Goal: Book appointment/travel/reservation

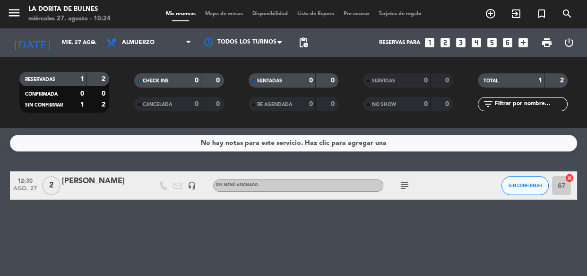
click at [161, 242] on div "No hay notas para este servicio. Haz clic para agregar una 12:30 [DATE] 2 [PERS…" at bounding box center [293, 202] width 587 height 148
click at [80, 42] on input "mié. 27 ago." at bounding box center [93, 43] width 73 height 16
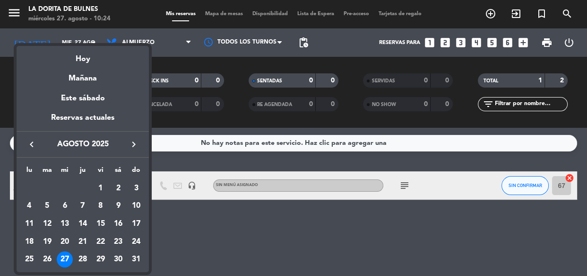
click at [215, 239] on div at bounding box center [293, 138] width 587 height 276
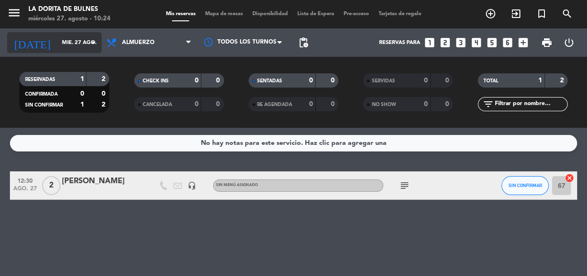
click at [93, 47] on icon "arrow_drop_down" at bounding box center [93, 42] width 11 height 11
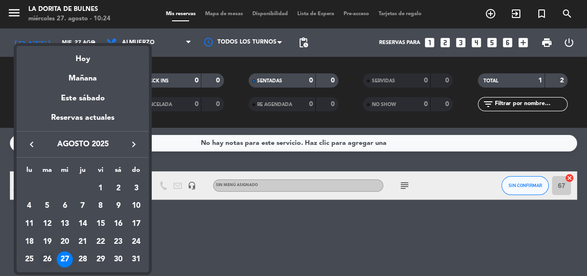
click at [47, 255] on div "26" at bounding box center [47, 259] width 16 height 16
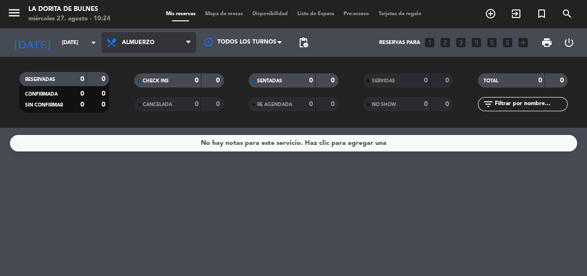
click at [166, 42] on span "Almuerzo" at bounding box center [149, 42] width 95 height 21
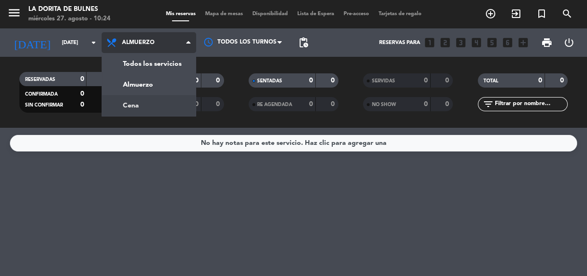
click at [149, 100] on div "menu La [PERSON_NAME] [DATE] 27. agosto - 10:24 Mis reservas Mapa de mesas Disp…" at bounding box center [293, 64] width 587 height 128
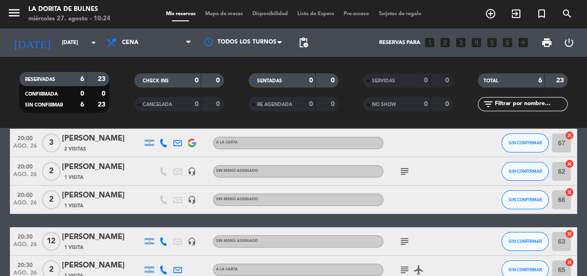
scroll to position [86, 0]
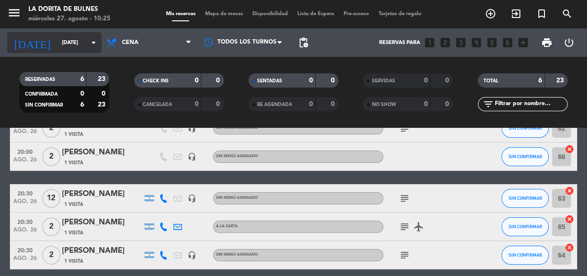
click at [57, 38] on input "[DATE]" at bounding box center [93, 43] width 73 height 16
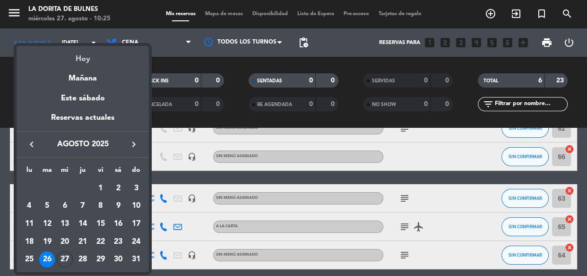
click at [90, 63] on div "Hoy" at bounding box center [83, 55] width 132 height 19
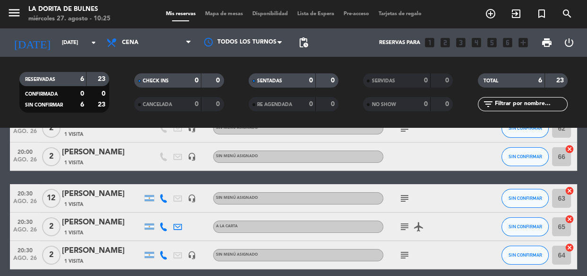
type input "mié. 27 ago."
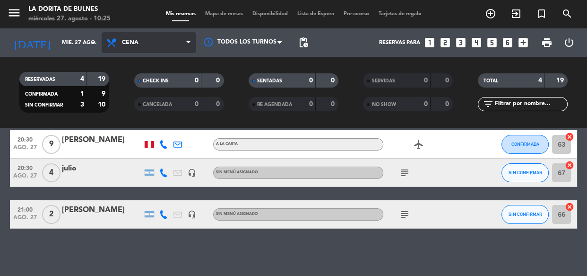
click at [130, 44] on span "Cena" at bounding box center [130, 42] width 17 height 7
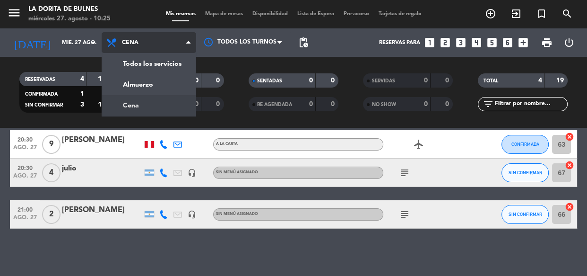
click at [130, 44] on span "Cena" at bounding box center [130, 42] width 17 height 7
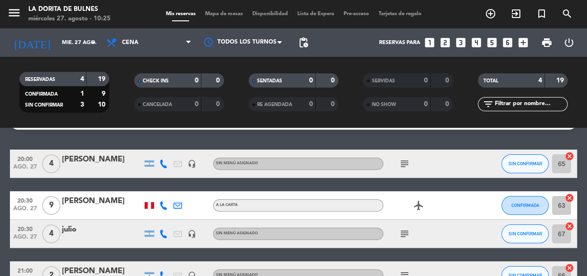
scroll to position [43, 0]
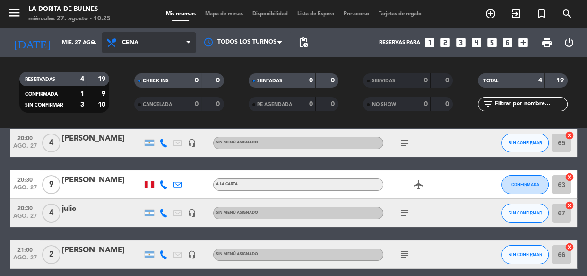
click at [139, 41] on span "Cena" at bounding box center [149, 42] width 95 height 21
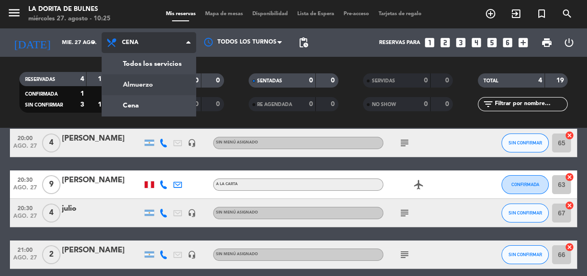
click at [141, 85] on div "menu La [PERSON_NAME] [DATE] 27. agosto - 10:25 Mis reservas Mapa de mesas Disp…" at bounding box center [293, 64] width 587 height 128
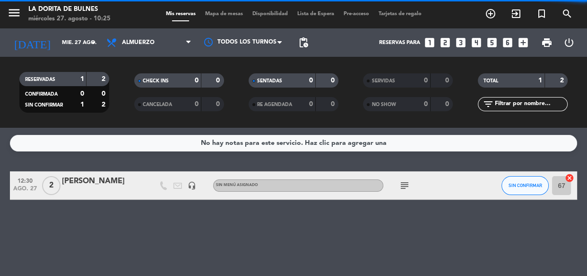
scroll to position [0, 0]
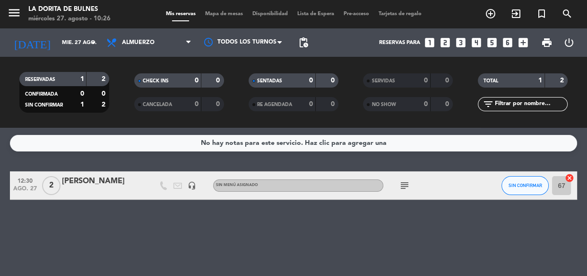
click at [425, 204] on div "No hay notas para este servicio. Haz clic para agregar una 12:30 [DATE] 2 [PERS…" at bounding box center [293, 202] width 587 height 148
